Goal: Task Accomplishment & Management: Use online tool/utility

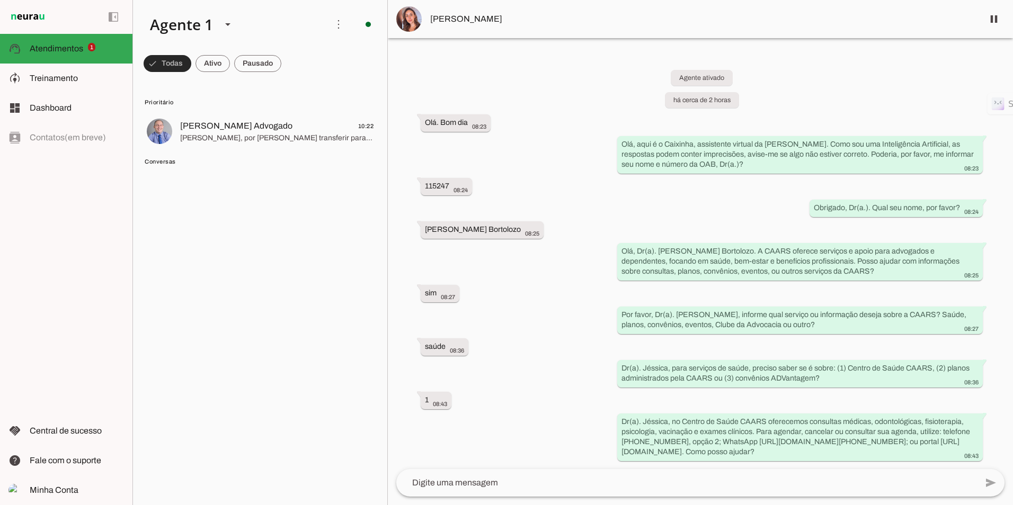
click at [181, 61] on span at bounding box center [168, 63] width 48 height 25
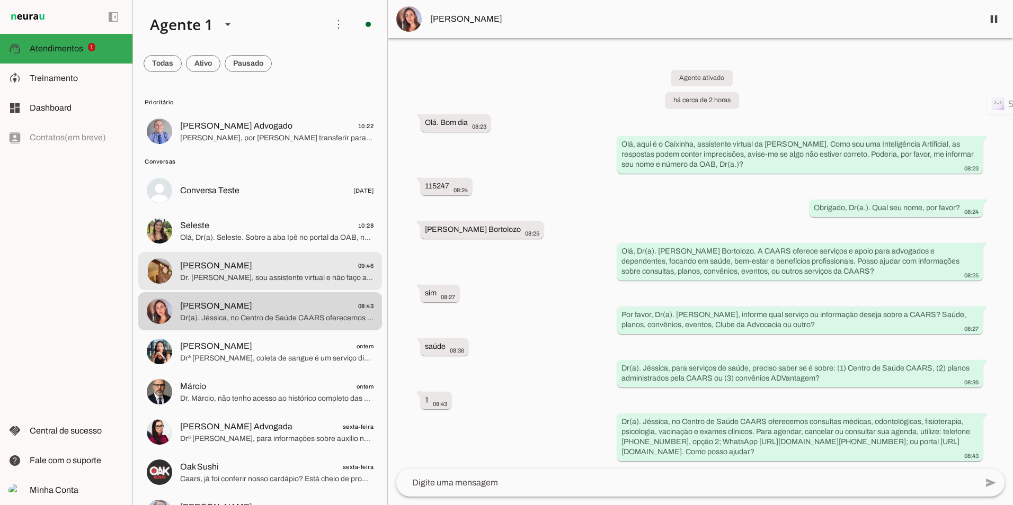
click at [252, 270] on span "[PERSON_NAME]" at bounding box center [216, 266] width 72 height 13
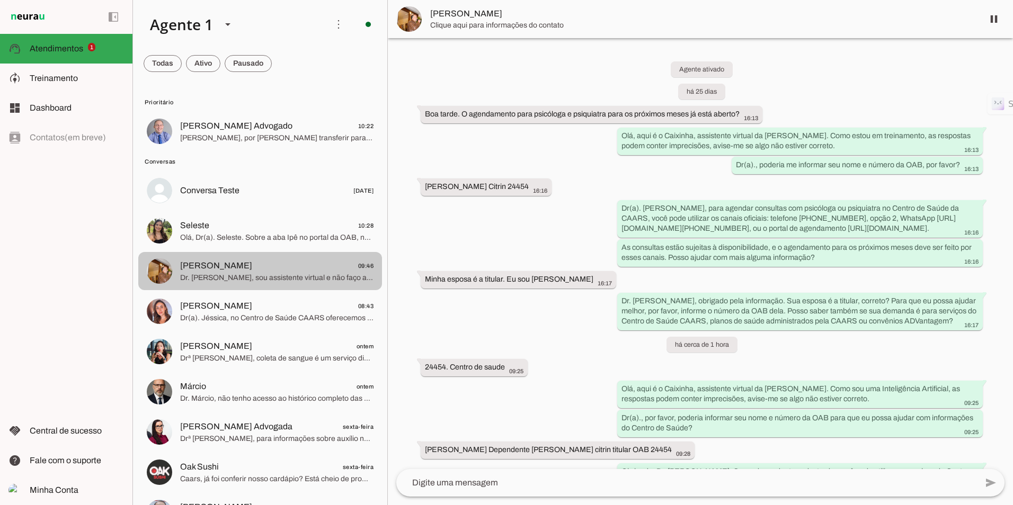
scroll to position [442, 0]
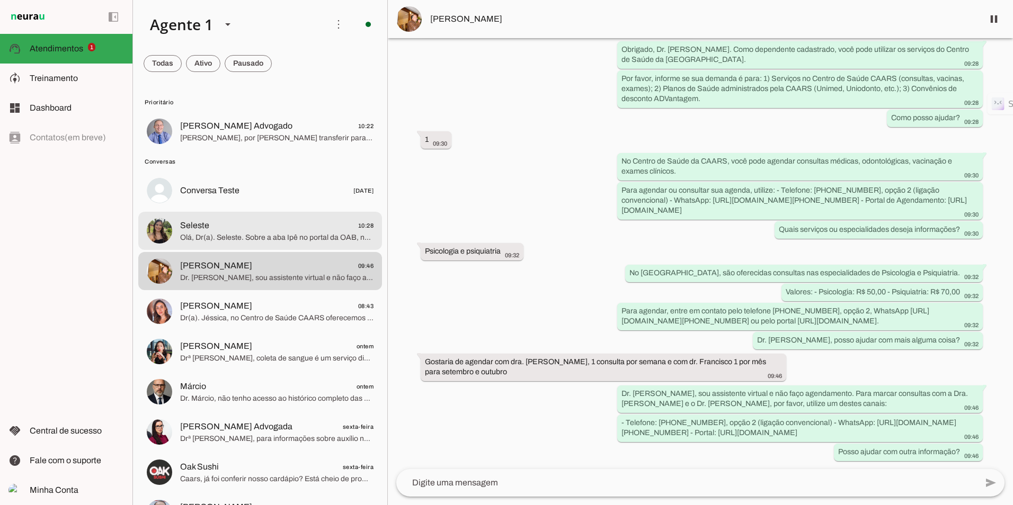
click at [227, 233] on span "Olá, Dr(a). Seleste. Sobre a aba Ipê no portal da OAB, não tenho essa informaçã…" at bounding box center [276, 238] width 193 height 11
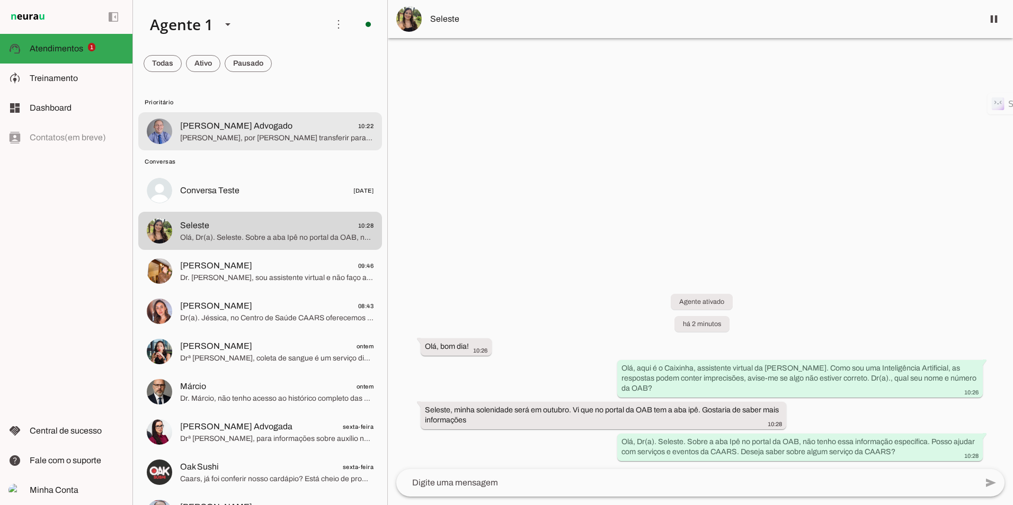
click at [235, 126] on span "[PERSON_NAME] Advogado" at bounding box center [236, 126] width 112 height 13
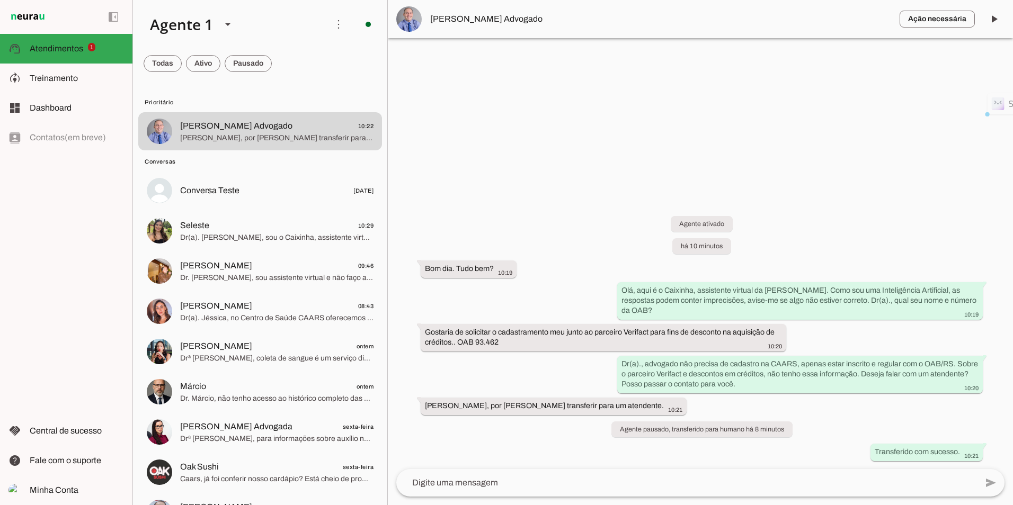
drag, startPoint x: 526, startPoint y: 23, endPoint x: 425, endPoint y: 15, distance: 101.5
click at [425, 15] on md-item "Ação necessária O Agente detectou que uma ação humana é necessária, resolva a q…" at bounding box center [700, 19] width 625 height 38
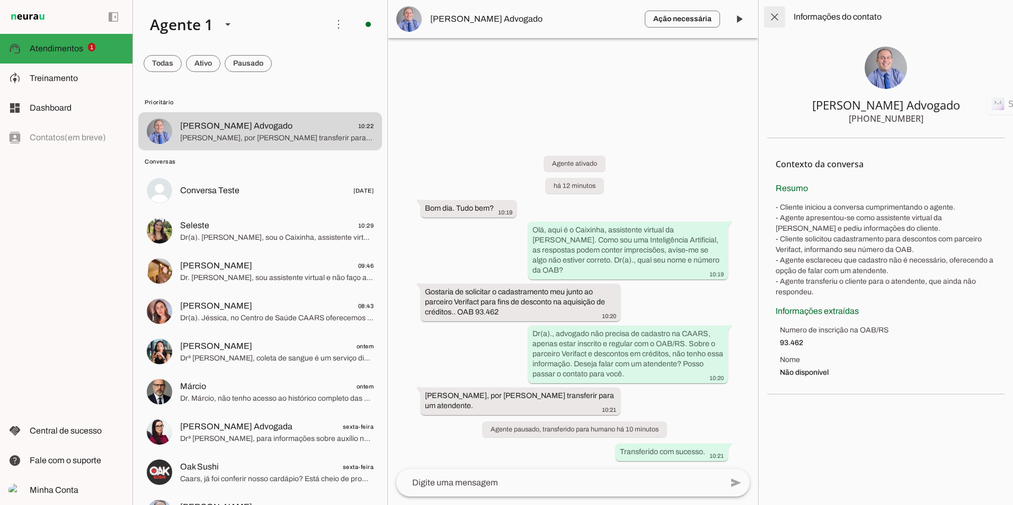
click at [772, 13] on span at bounding box center [774, 16] width 25 height 25
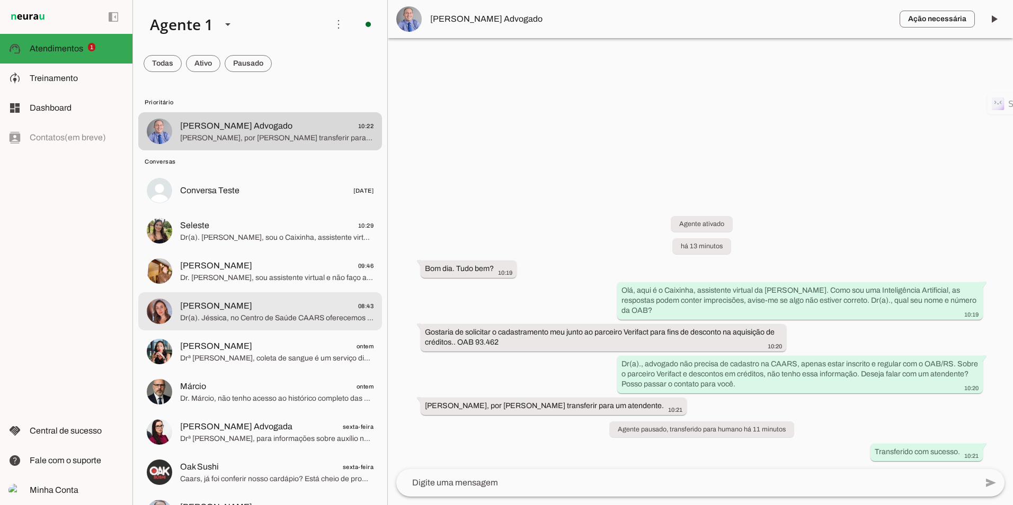
click at [219, 145] on div at bounding box center [276, 132] width 193 height 26
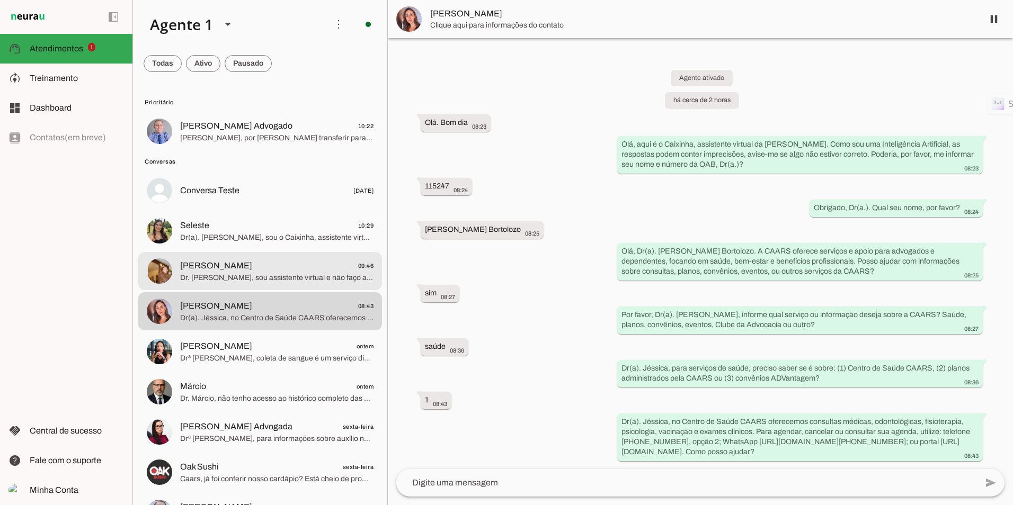
click at [231, 263] on span "[PERSON_NAME]" at bounding box center [216, 266] width 72 height 13
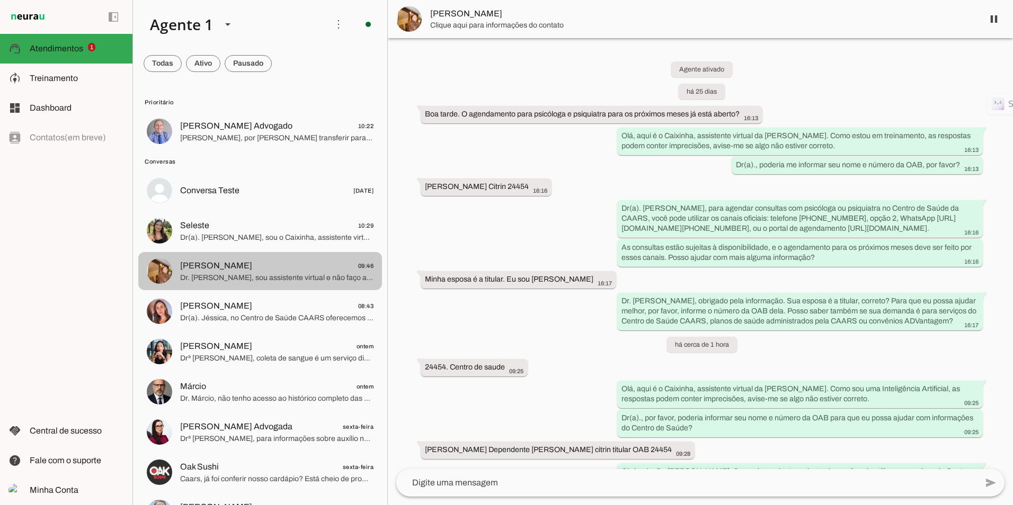
scroll to position [442, 0]
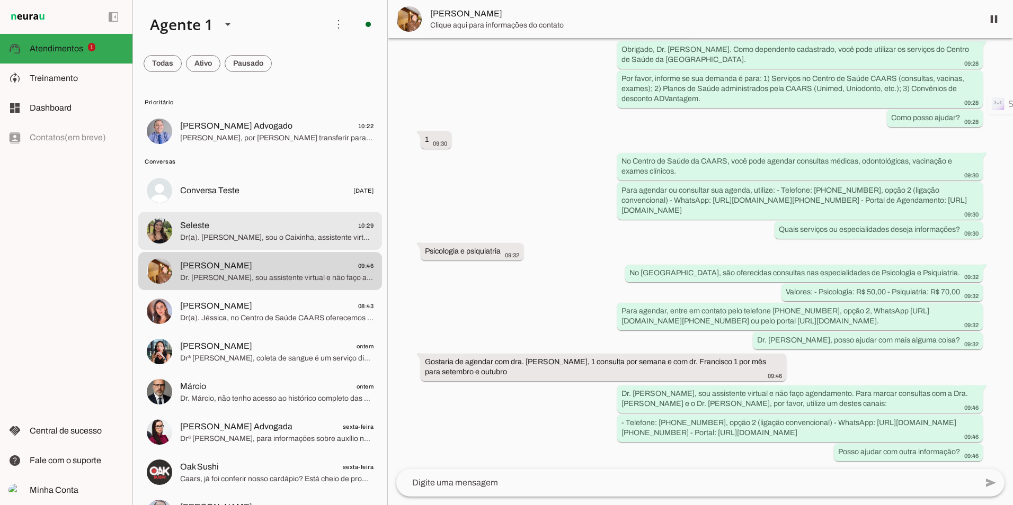
click at [238, 236] on span "Dr(a). [PERSON_NAME], sou o Caixinha, assistente virtual da CAARS, focado em se…" at bounding box center [276, 238] width 193 height 11
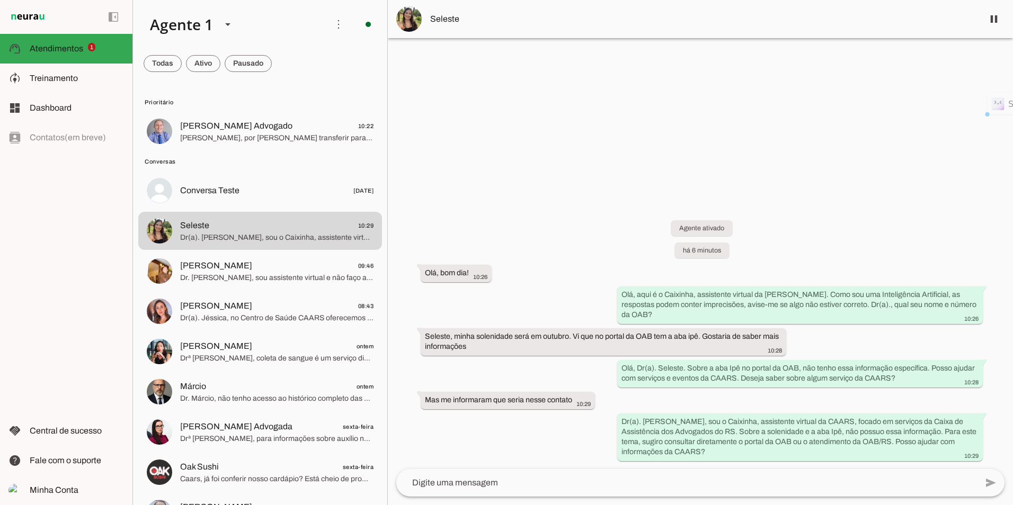
drag, startPoint x: 429, startPoint y: 398, endPoint x: 667, endPoint y: 398, distance: 237.8
click at [667, 398] on div "Agente ativado há 6 minutos Olá, bom dia! 10:26 Olá, aqui é o Caixinha, assiste…" at bounding box center [700, 333] width 625 height 272
click at [633, 183] on div at bounding box center [700, 252] width 625 height 505
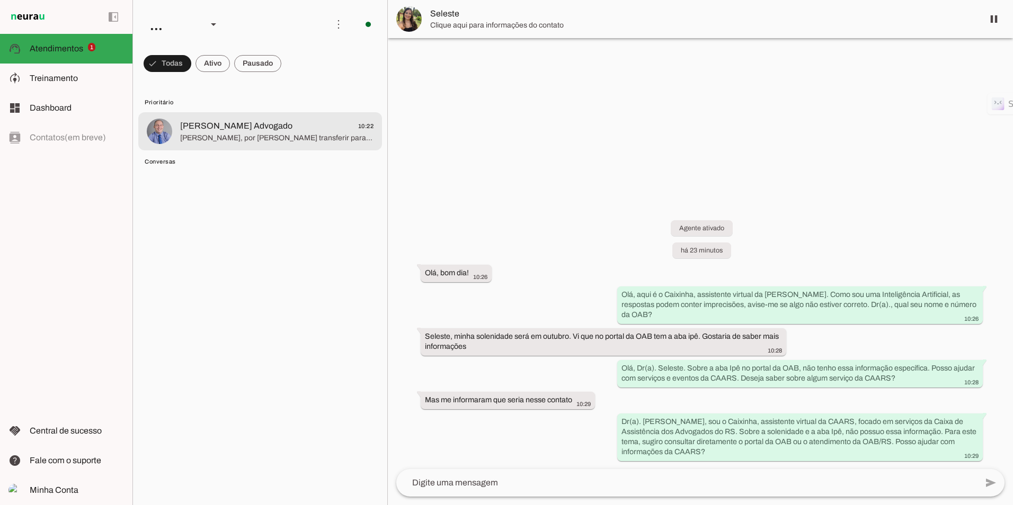
click at [312, 135] on span "[PERSON_NAME], por [PERSON_NAME] transferir para um atendente." at bounding box center [276, 138] width 193 height 11
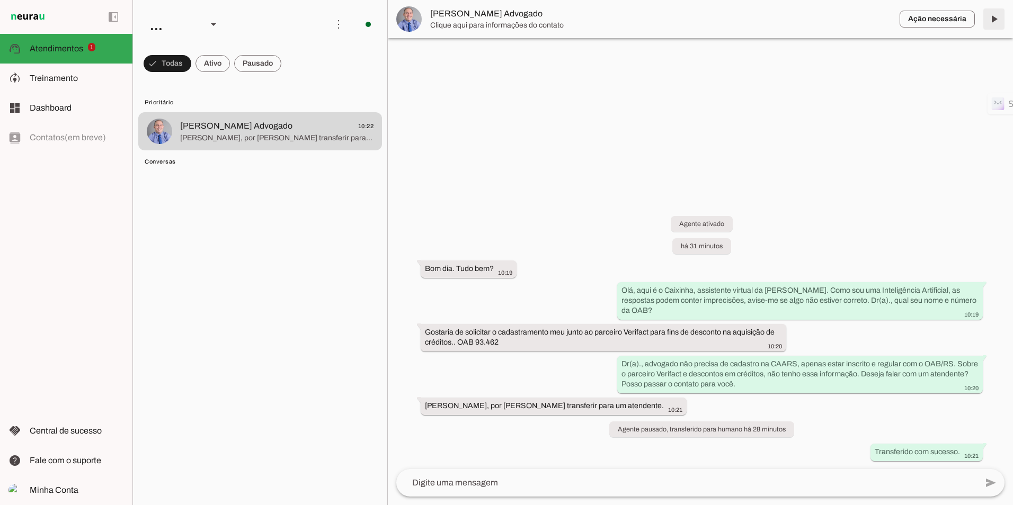
click at [988, 22] on span at bounding box center [993, 18] width 25 height 25
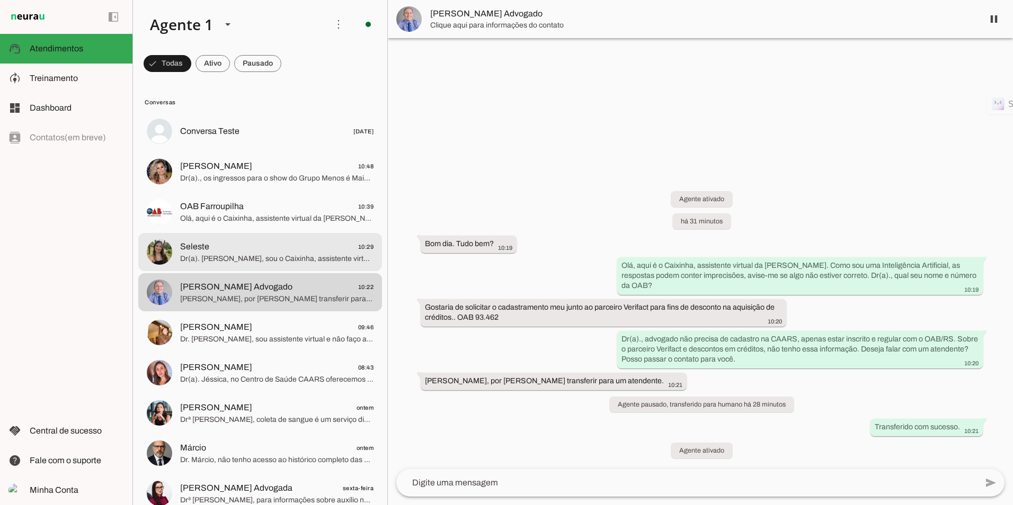
click at [247, 255] on span "Dr(a). [PERSON_NAME], sou o Caixinha, assistente virtual da CAARS, focado em se…" at bounding box center [276, 259] width 193 height 11
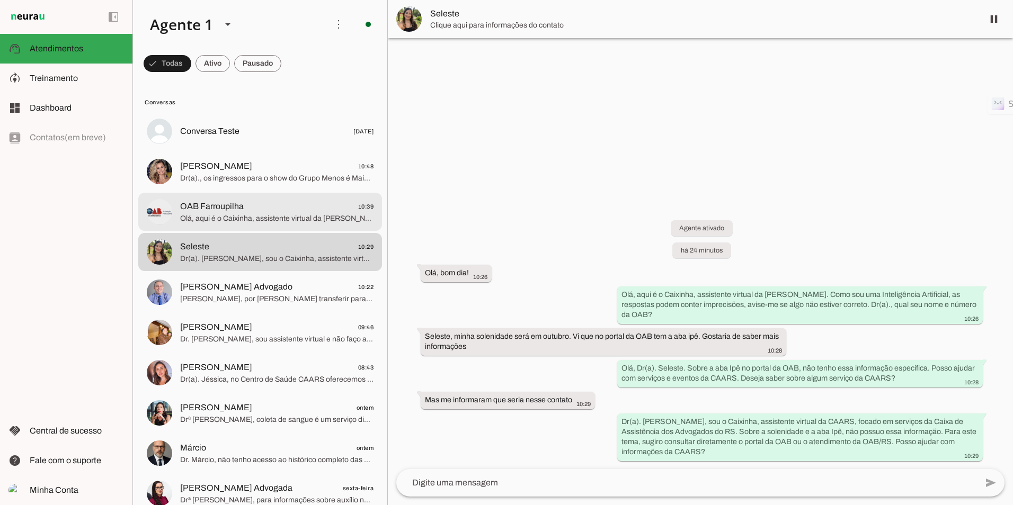
click at [190, 216] on span "Olá, aqui é o Caixinha, assistente virtual da [PERSON_NAME]. Como sou uma Intel…" at bounding box center [276, 218] width 193 height 11
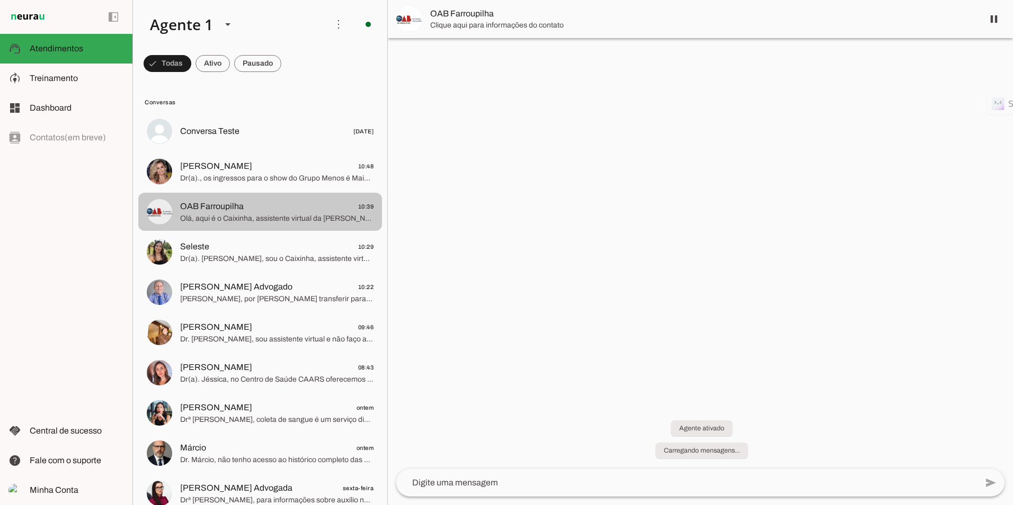
scroll to position [54, 0]
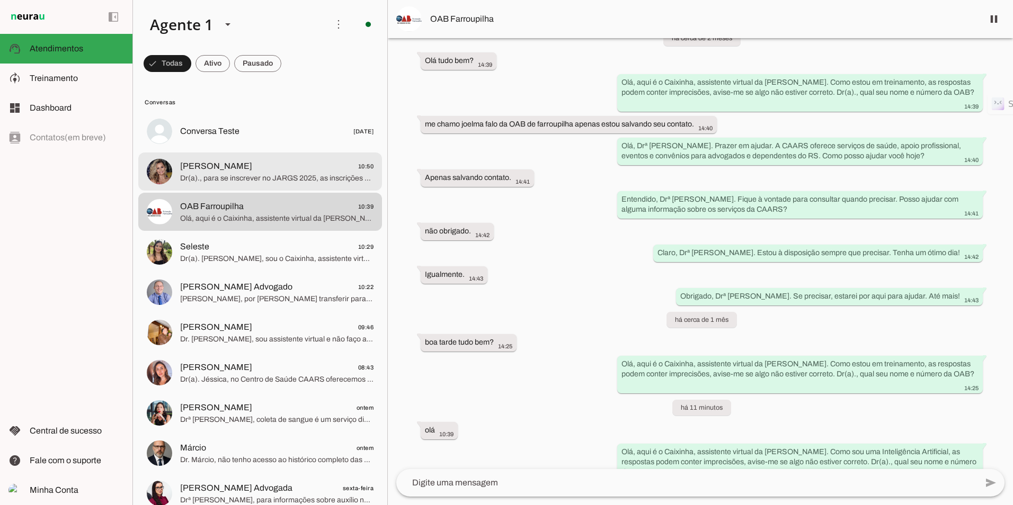
click at [255, 171] on span "[PERSON_NAME] 10:50" at bounding box center [276, 166] width 193 height 13
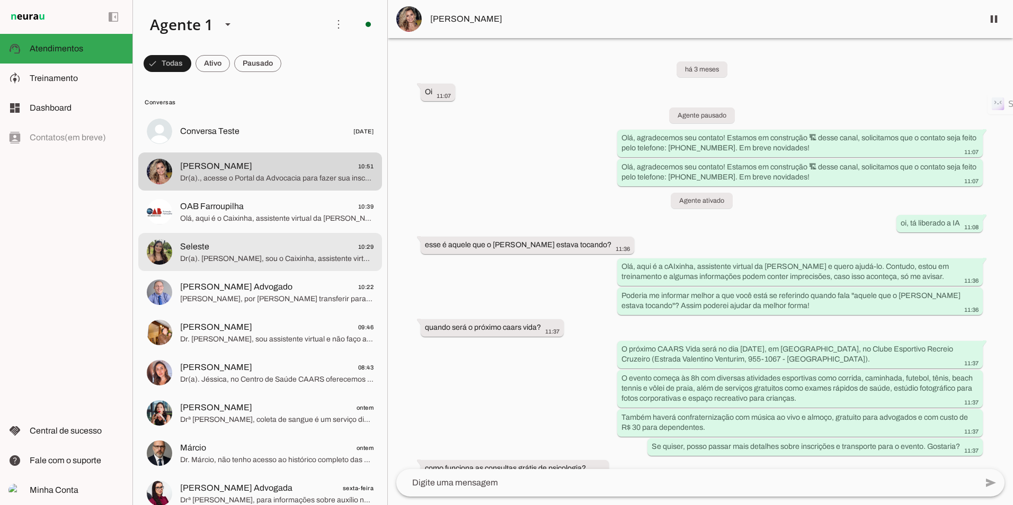
click at [261, 247] on span "Seleste 10:29" at bounding box center [276, 246] width 193 height 13
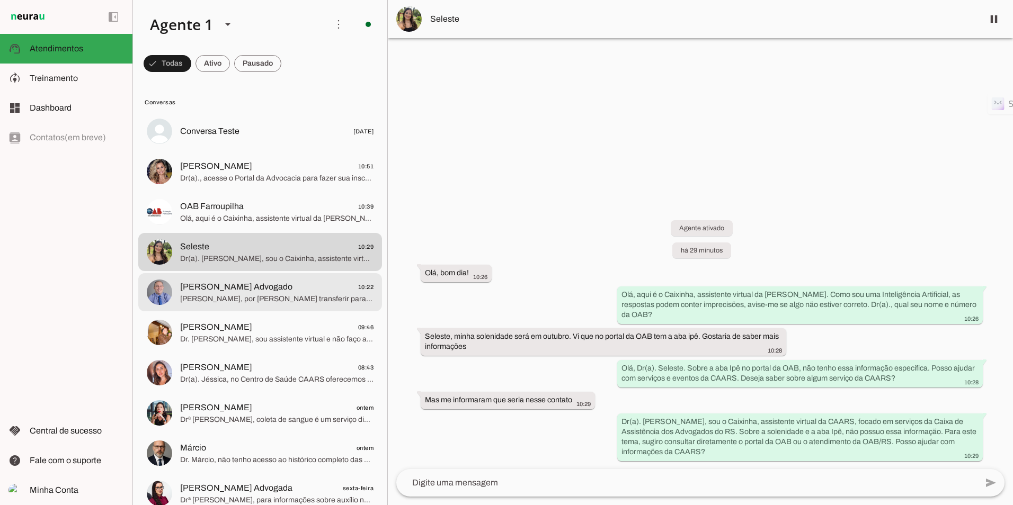
click at [201, 297] on span "[PERSON_NAME], por [PERSON_NAME] transferir para um atendente." at bounding box center [276, 299] width 193 height 11
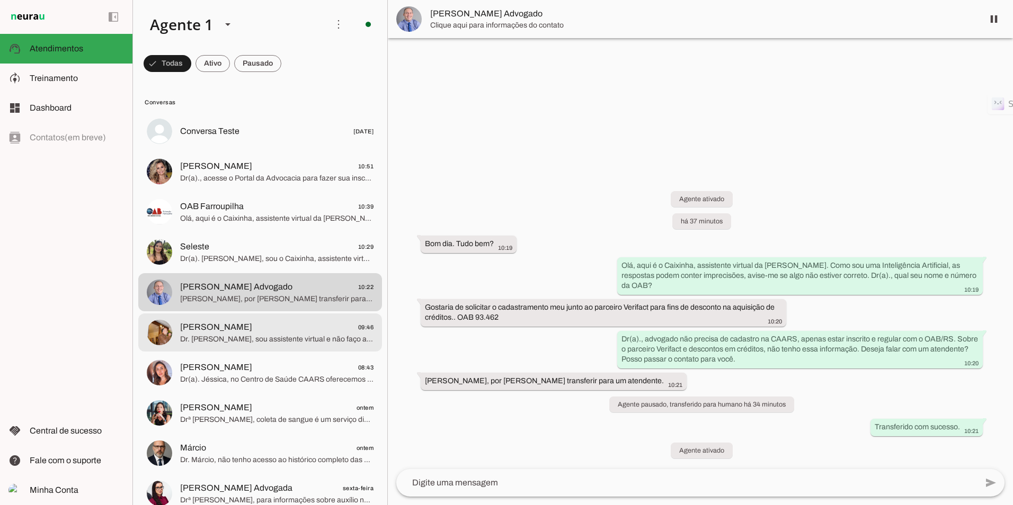
click at [226, 338] on span "Dr. [PERSON_NAME], sou assistente virtual e não faço agendamento. Para marcar c…" at bounding box center [276, 339] width 193 height 11
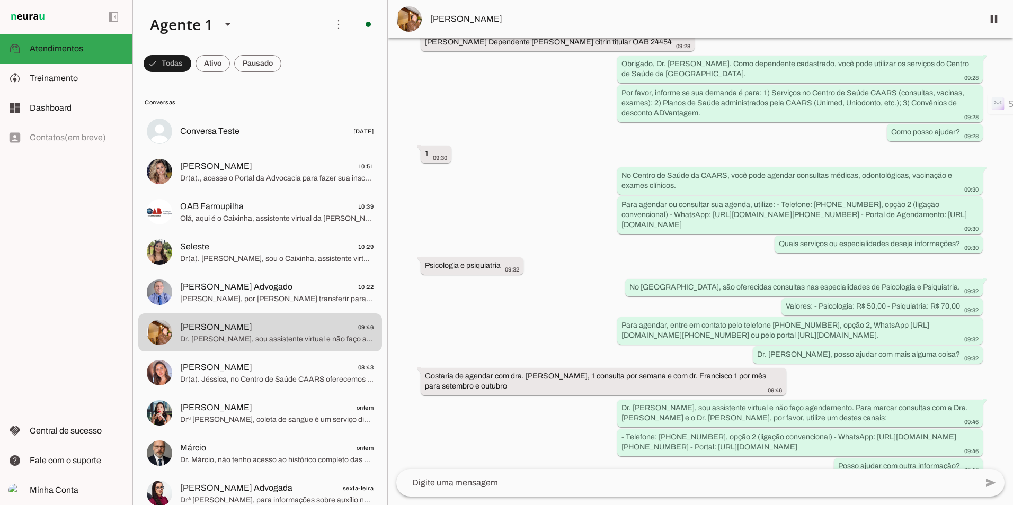
scroll to position [442, 0]
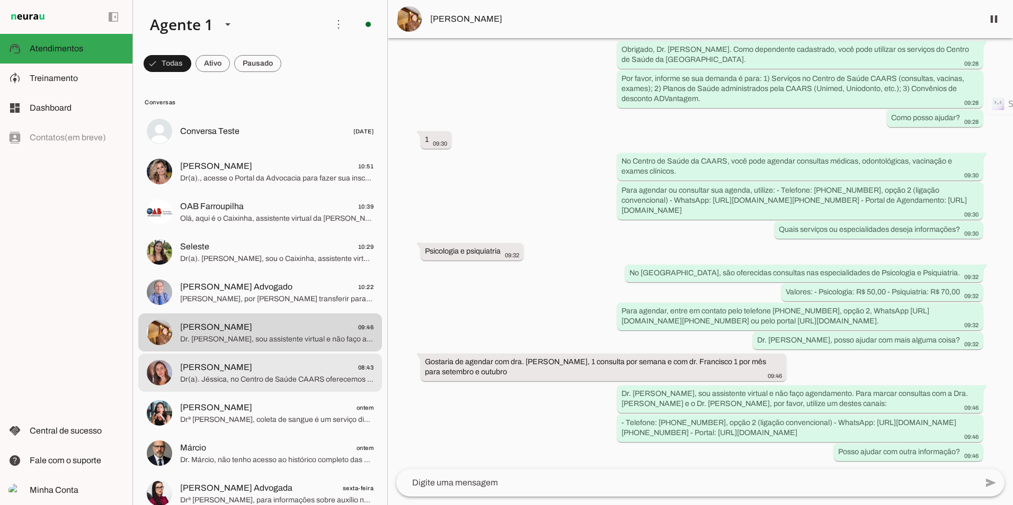
click at [232, 150] on md-item "[PERSON_NAME] 08:43 Dr(a). Jéssica, no Centro de Saúde CAARS oferecemos consult…" at bounding box center [260, 131] width 244 height 38
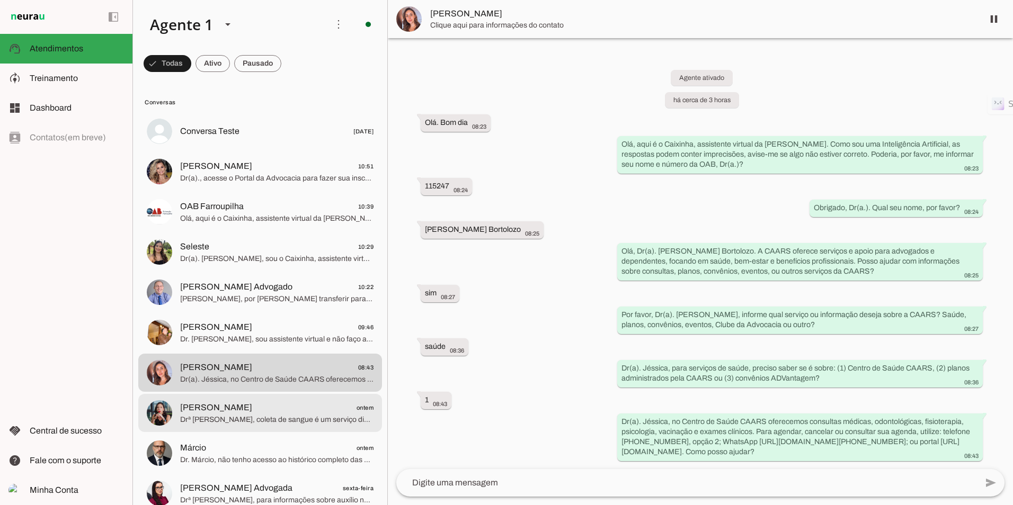
click at [244, 410] on span "[PERSON_NAME]" at bounding box center [216, 408] width 72 height 13
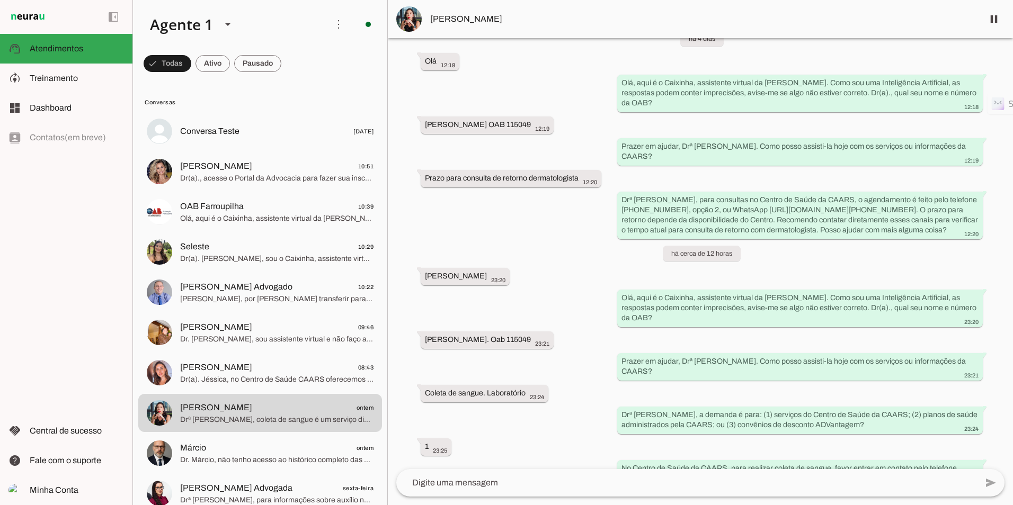
scroll to position [153, 0]
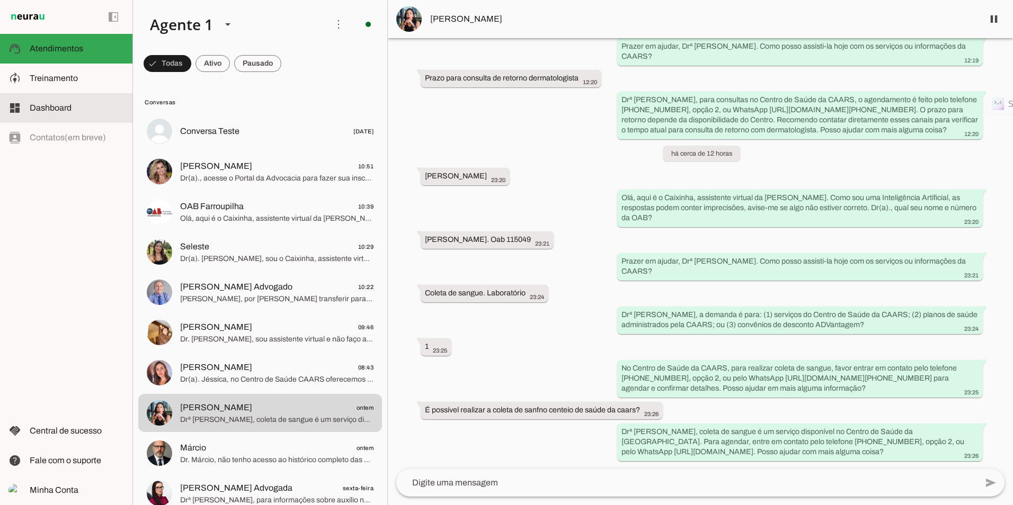
click at [51, 108] on span "Dashboard" at bounding box center [51, 107] width 42 height 9
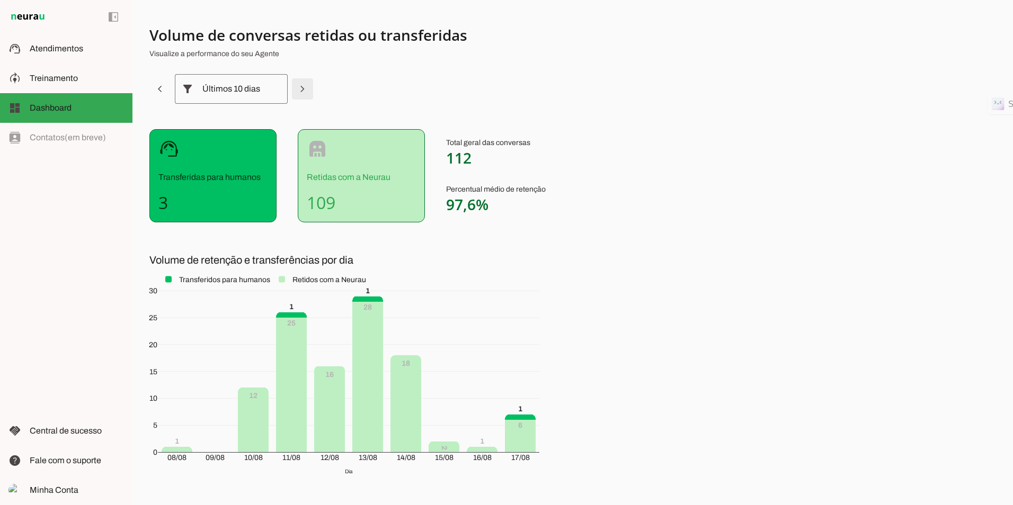
click at [173, 91] on span at bounding box center [159, 88] width 25 height 25
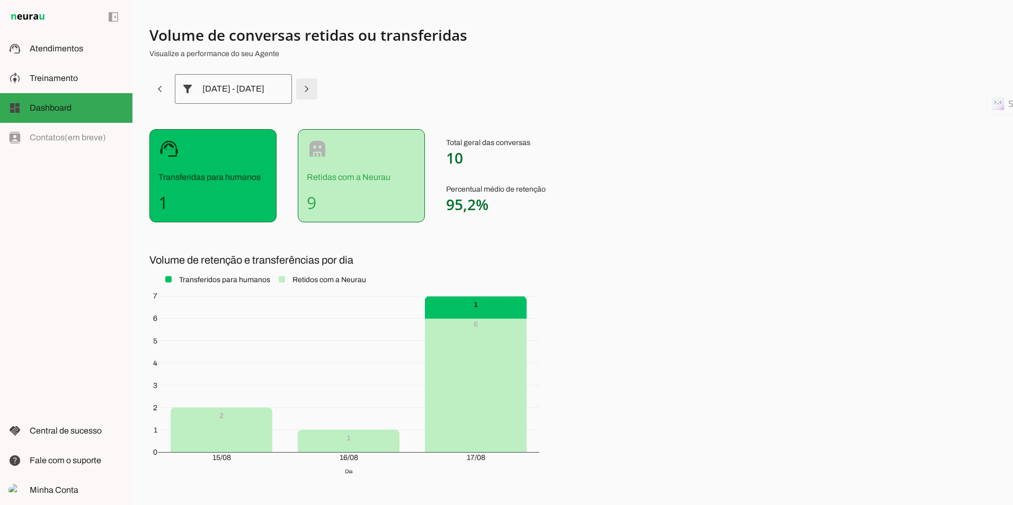
click at [173, 91] on span at bounding box center [159, 88] width 25 height 25
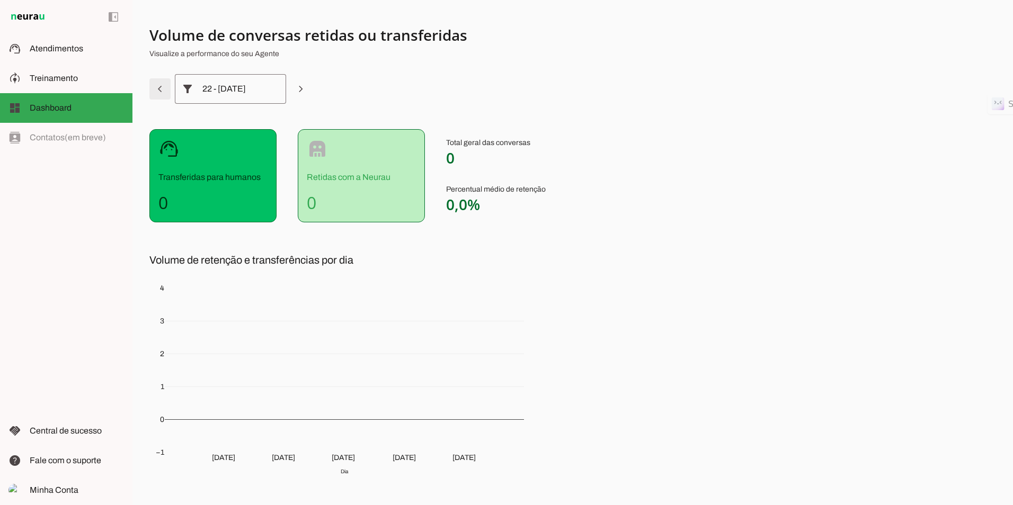
click at [165, 91] on span at bounding box center [159, 88] width 25 height 25
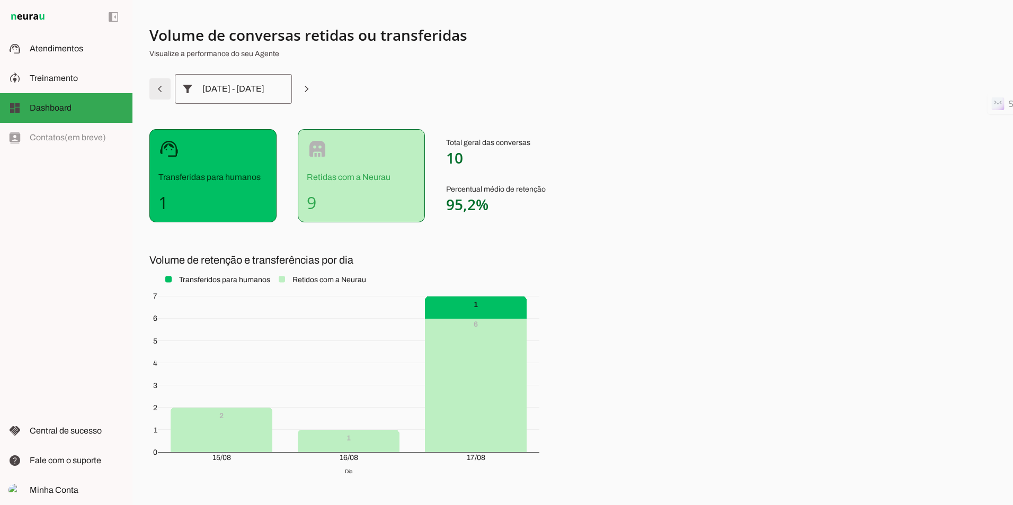
click at [165, 91] on span at bounding box center [159, 88] width 25 height 25
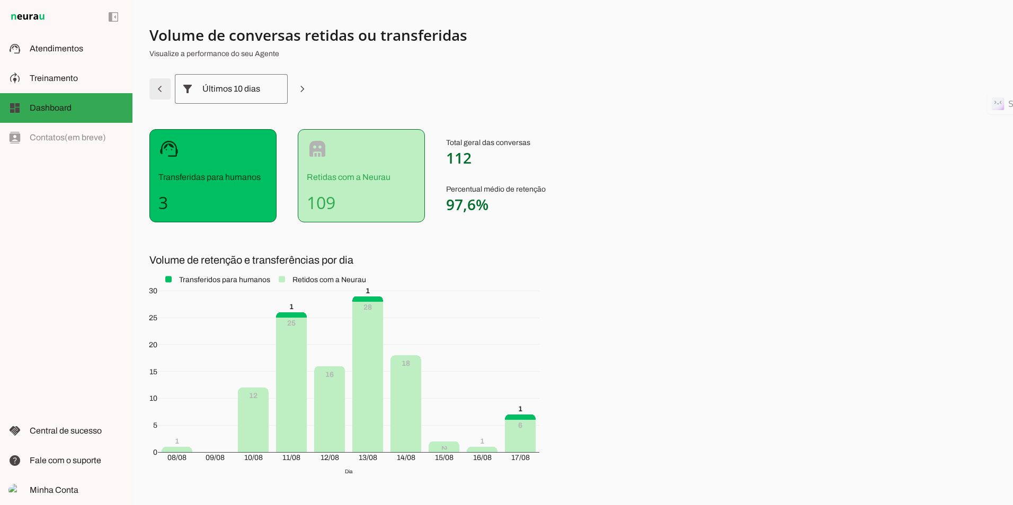
click at [165, 91] on span at bounding box center [159, 88] width 25 height 25
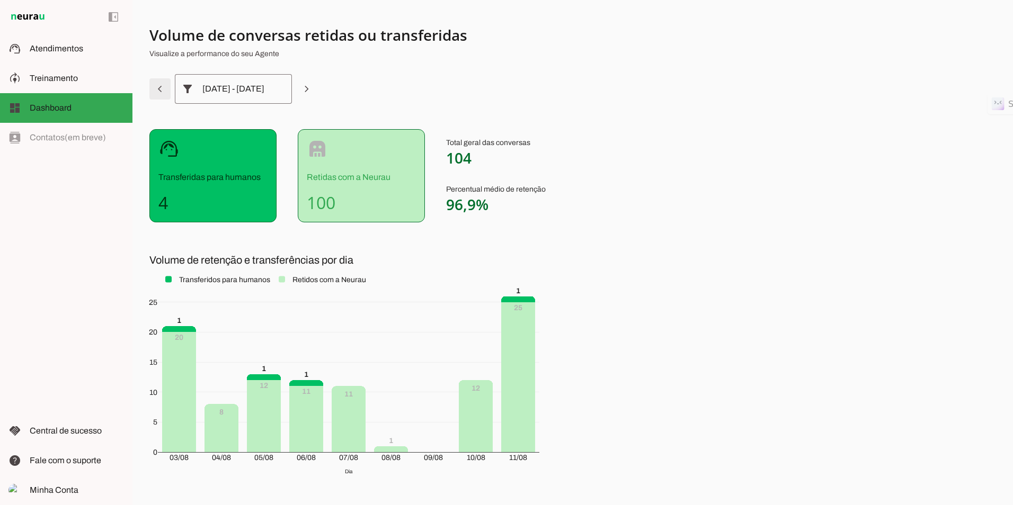
click at [165, 91] on span at bounding box center [159, 88] width 25 height 25
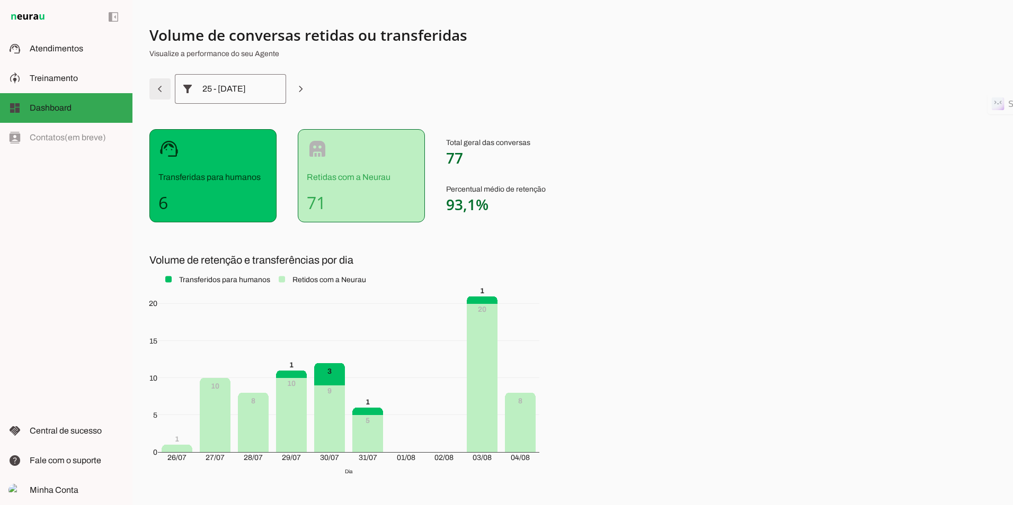
click at [165, 91] on span at bounding box center [159, 88] width 25 height 25
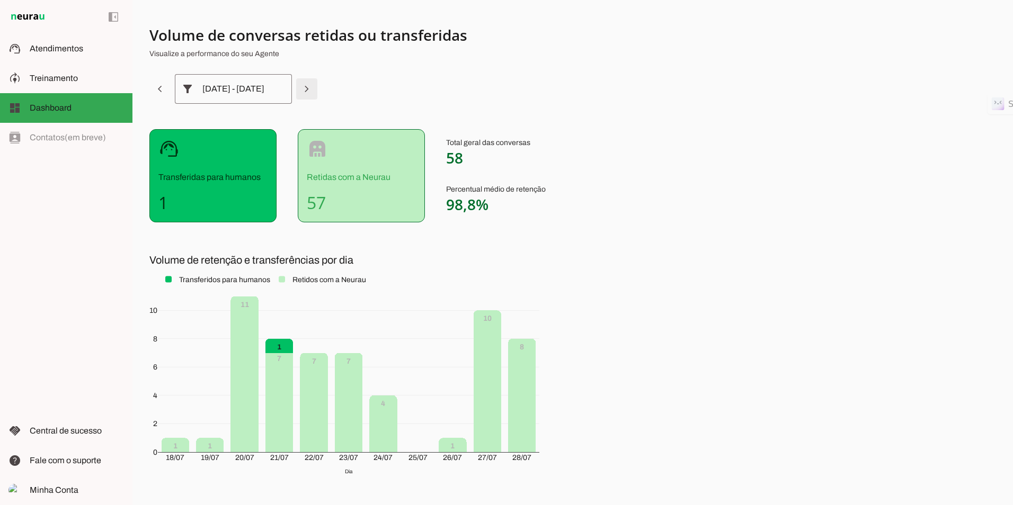
click at [173, 91] on span at bounding box center [159, 88] width 25 height 25
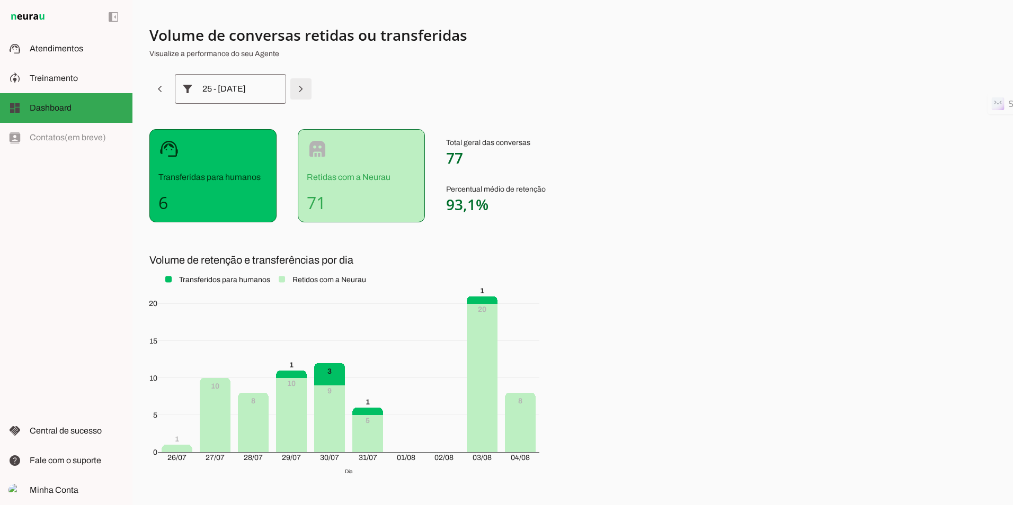
click at [173, 91] on span at bounding box center [159, 88] width 25 height 25
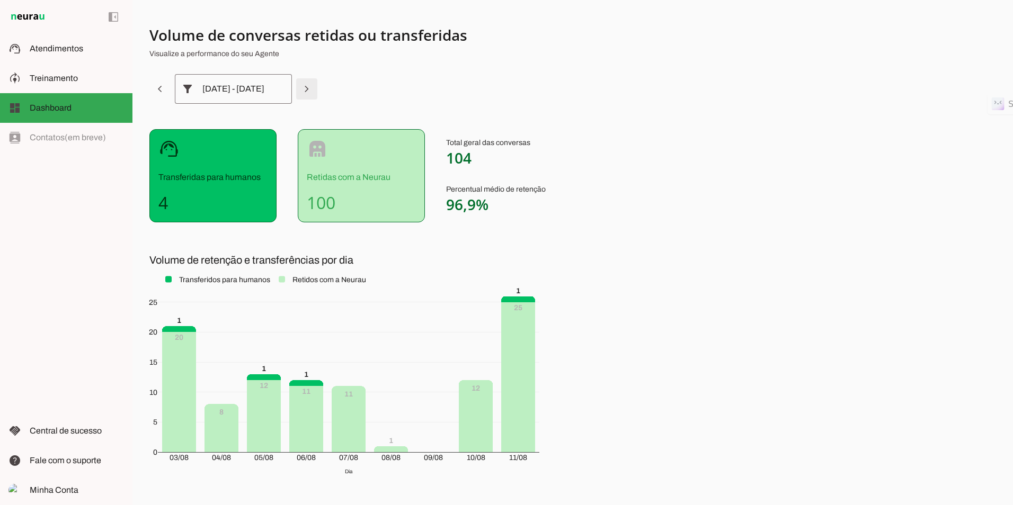
click at [173, 91] on span at bounding box center [159, 88] width 25 height 25
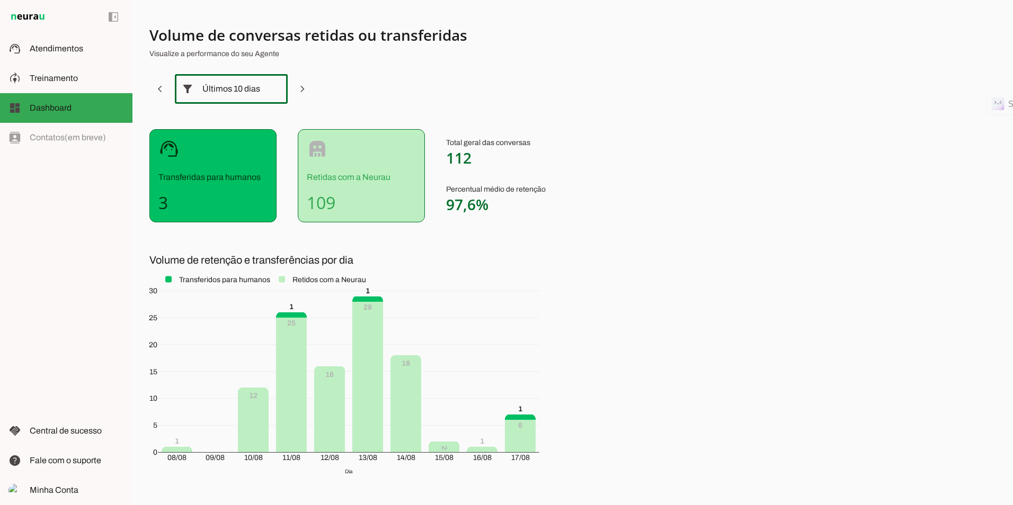
click at [227, 86] on div "Últimos 10 dias" at bounding box center [231, 89] width 58 height 30
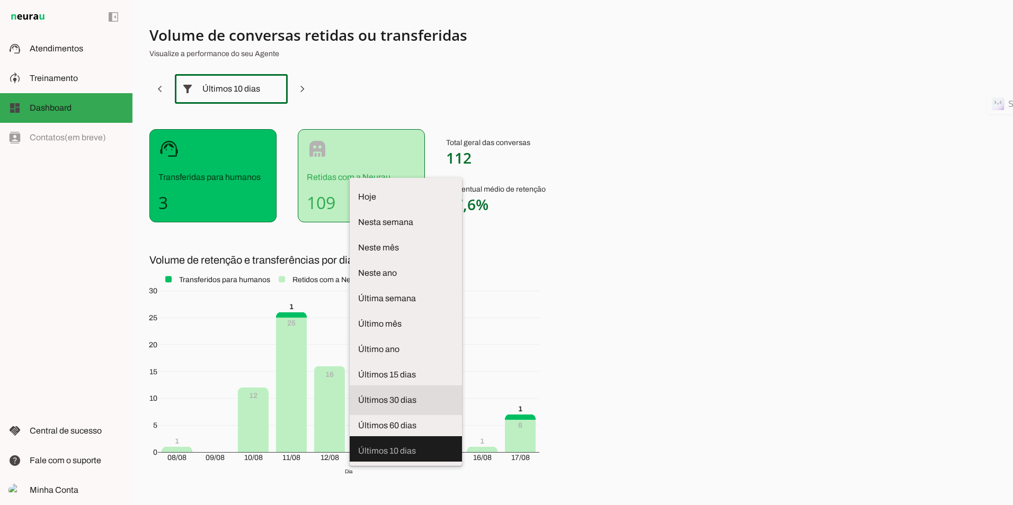
click at [358, 394] on span "Últimos 30 dias" at bounding box center [405, 400] width 95 height 13
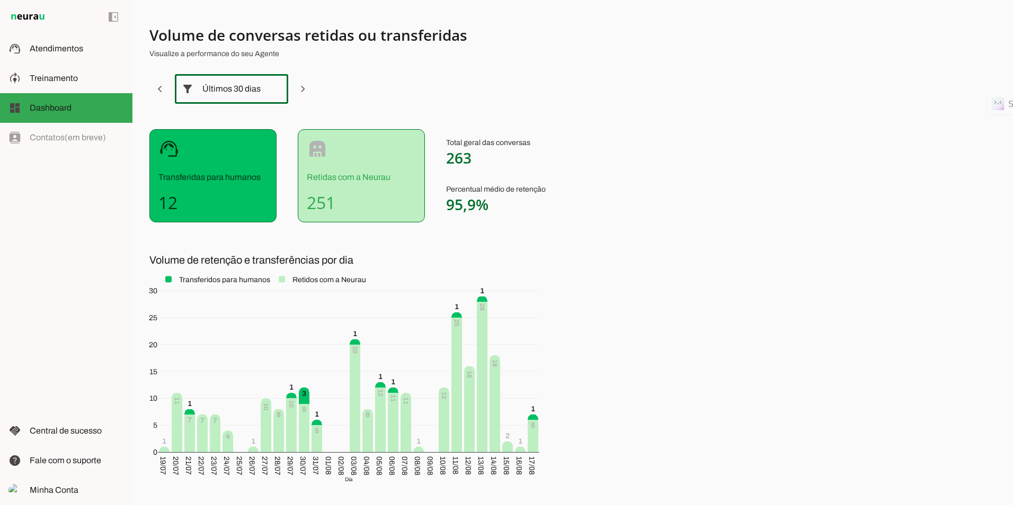
click at [270, 87] on slot at bounding box center [275, 89] width 13 height 13
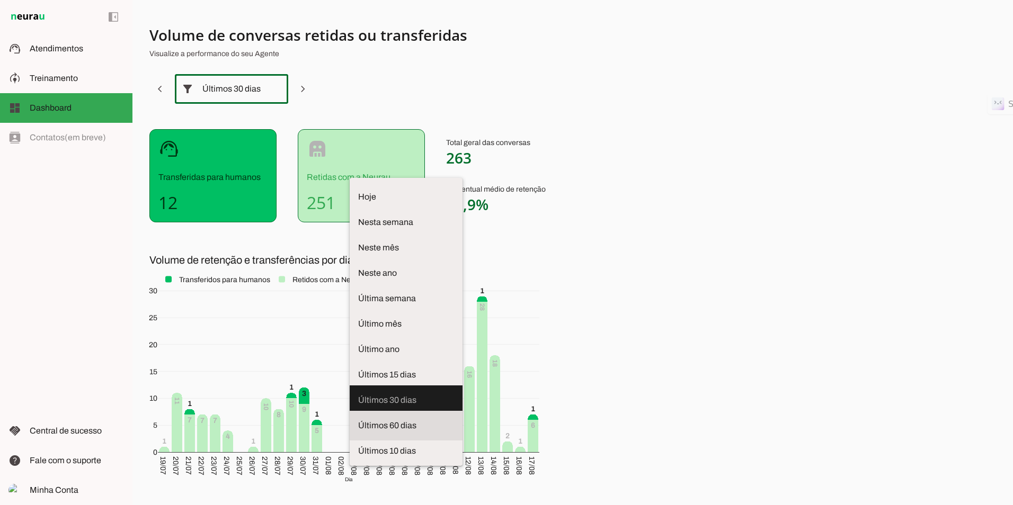
click at [358, 420] on span "Últimos 60 dias" at bounding box center [406, 426] width 96 height 13
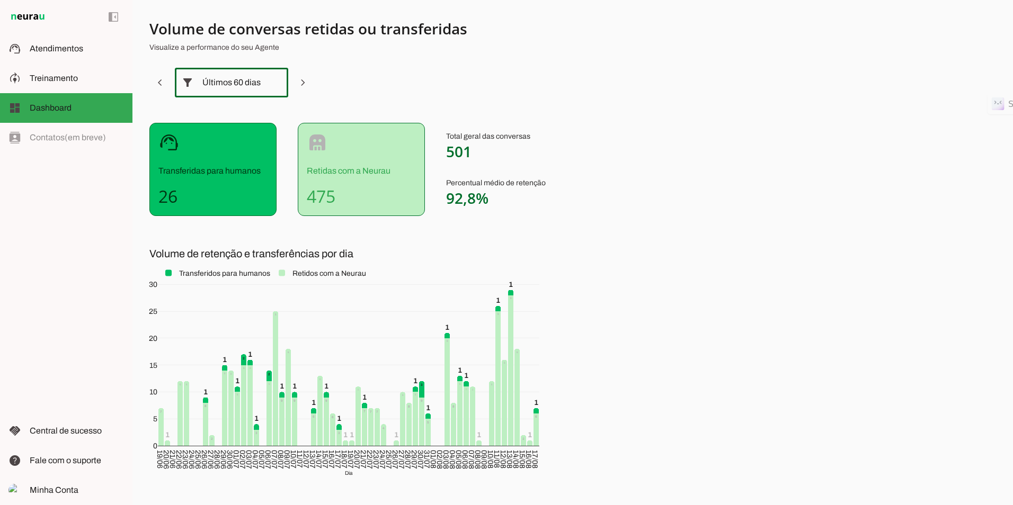
scroll to position [7, 0]
click at [263, 86] on div at bounding box center [275, 82] width 25 height 30
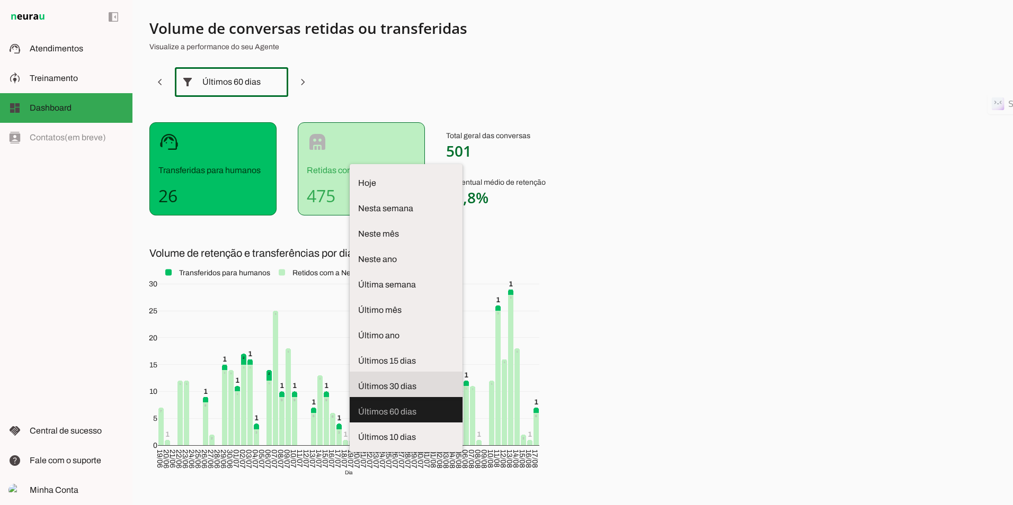
click at [350, 198] on md-item "Últimos 30 dias" at bounding box center [406, 183] width 113 height 30
type md-outlined-select "last-thirty-days"
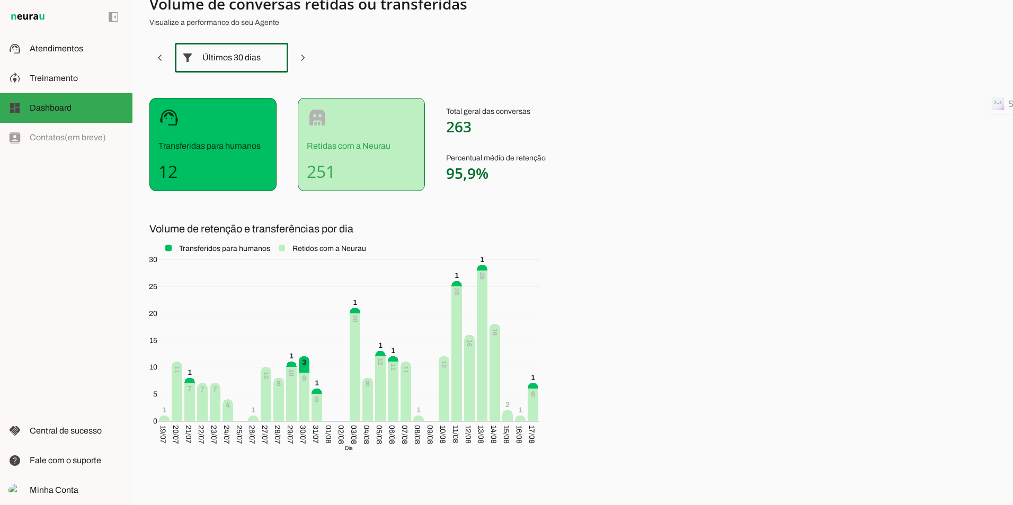
scroll to position [49, 0]
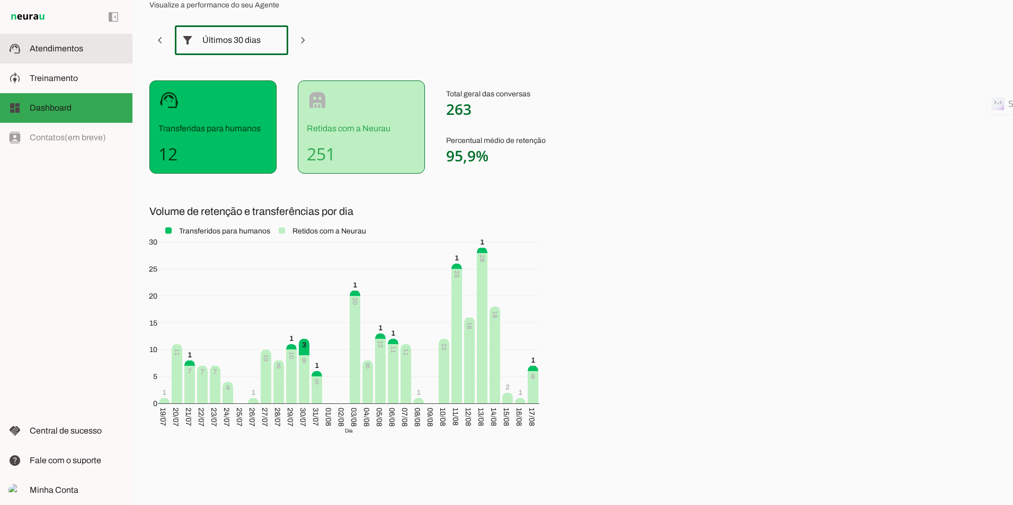
click at [69, 44] on span "Atendimentos" at bounding box center [57, 48] width 54 height 9
